Goal: Task Accomplishment & Management: Use online tool/utility

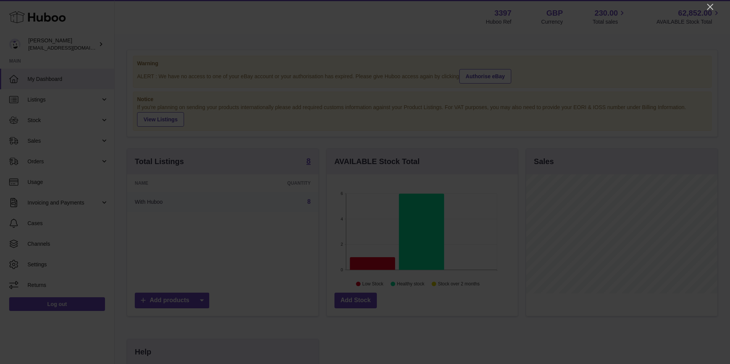
scroll to position [119, 191]
click at [710, 7] on icon "Close" at bounding box center [710, 6] width 9 height 9
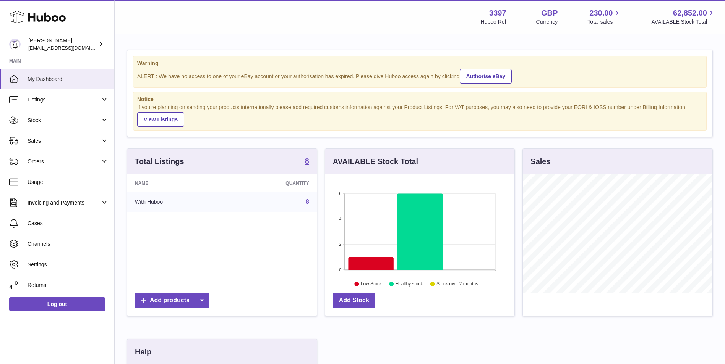
scroll to position [381874, 381804]
click at [42, 161] on span "Orders" at bounding box center [64, 161] width 73 height 7
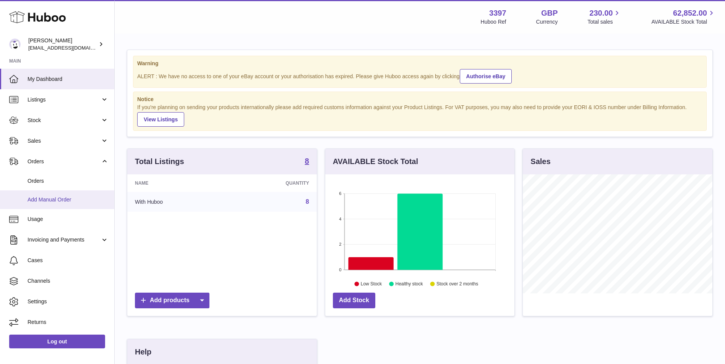
click at [45, 199] on span "Add Manual Order" at bounding box center [68, 199] width 81 height 7
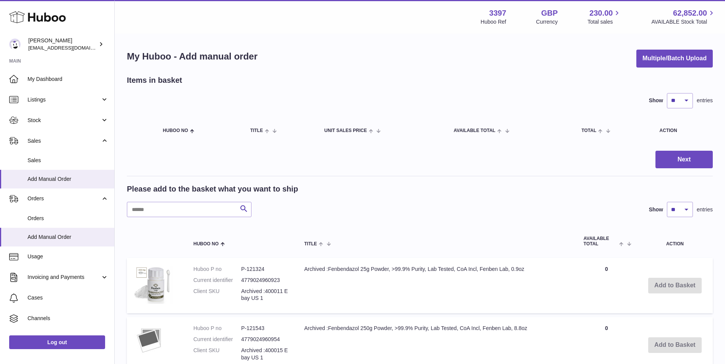
click at [208, 81] on div "Items in basket" at bounding box center [420, 80] width 586 height 10
click at [656, 61] on button "Multiple/Batch Upload" at bounding box center [674, 59] width 76 height 18
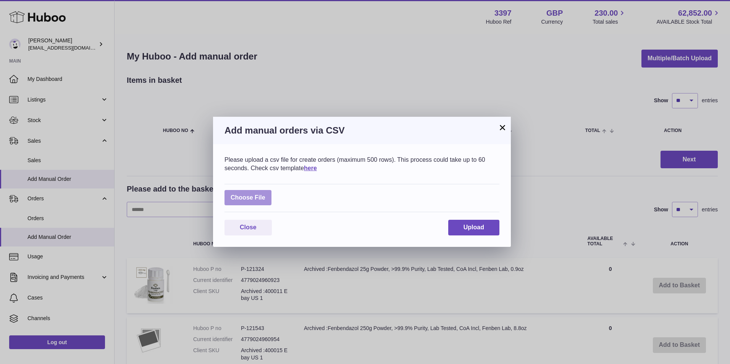
click at [248, 193] on label at bounding box center [248, 198] width 47 height 16
click at [265, 194] on input "file" at bounding box center [265, 194] width 0 height 0
type input "**********"
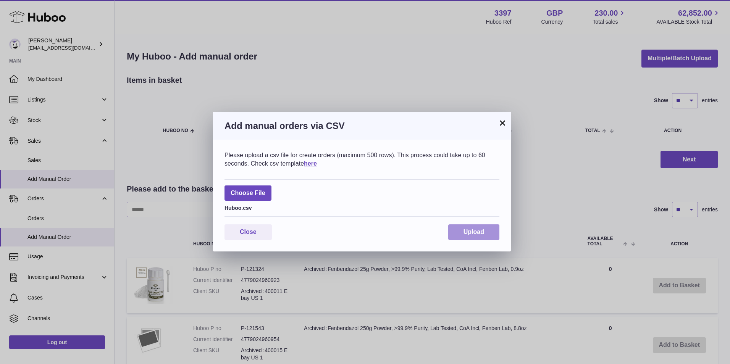
click at [473, 236] on button "Upload" at bounding box center [473, 233] width 51 height 16
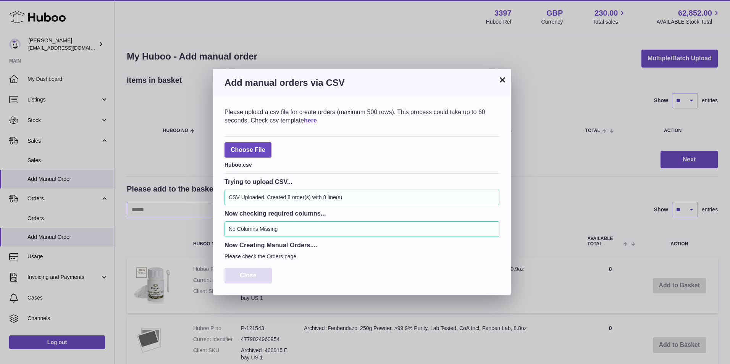
click at [260, 275] on button "Close" at bounding box center [248, 276] width 47 height 16
